Goal: Find specific page/section: Find specific page/section

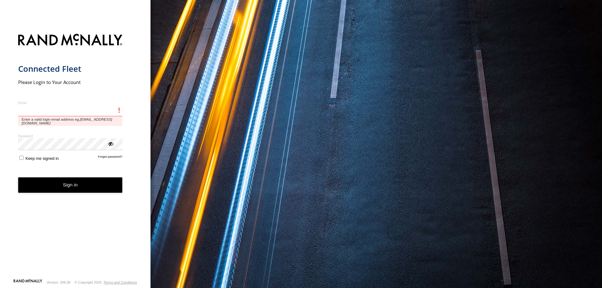
click at [37, 115] on input "Email" at bounding box center [70, 110] width 104 height 11
type input "**********"
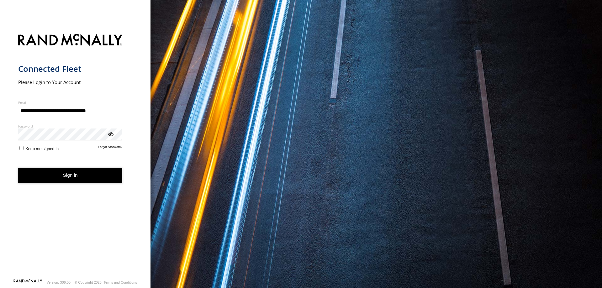
click at [66, 175] on button "Sign in" at bounding box center [70, 175] width 104 height 15
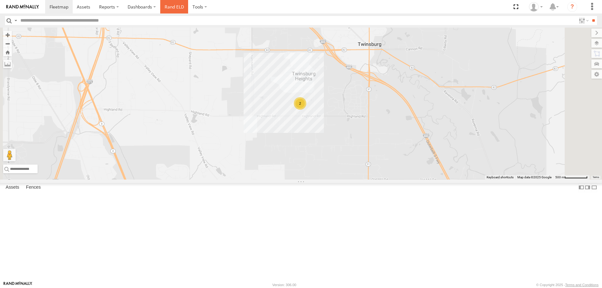
click at [171, 6] on link "Rand ELD" at bounding box center [174, 6] width 28 height 13
